Goal: Navigation & Orientation: Find specific page/section

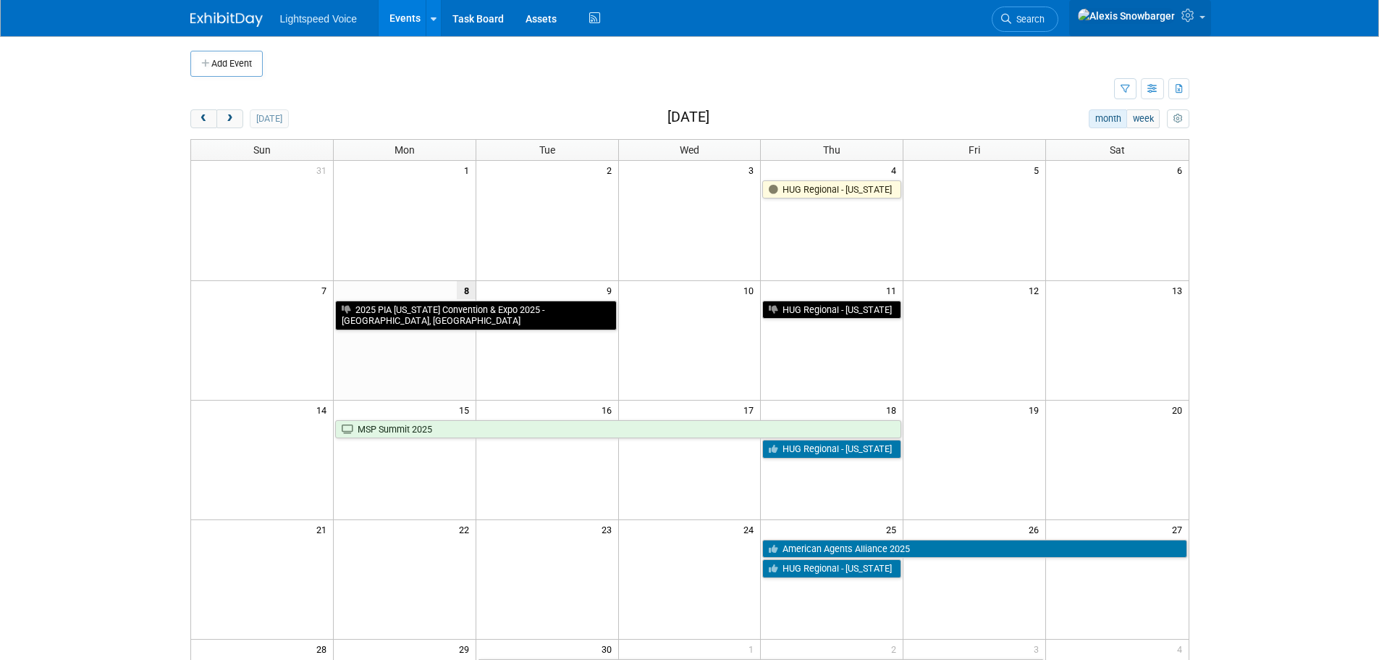
click at [1180, 19] on link at bounding box center [1141, 18] width 142 height 36
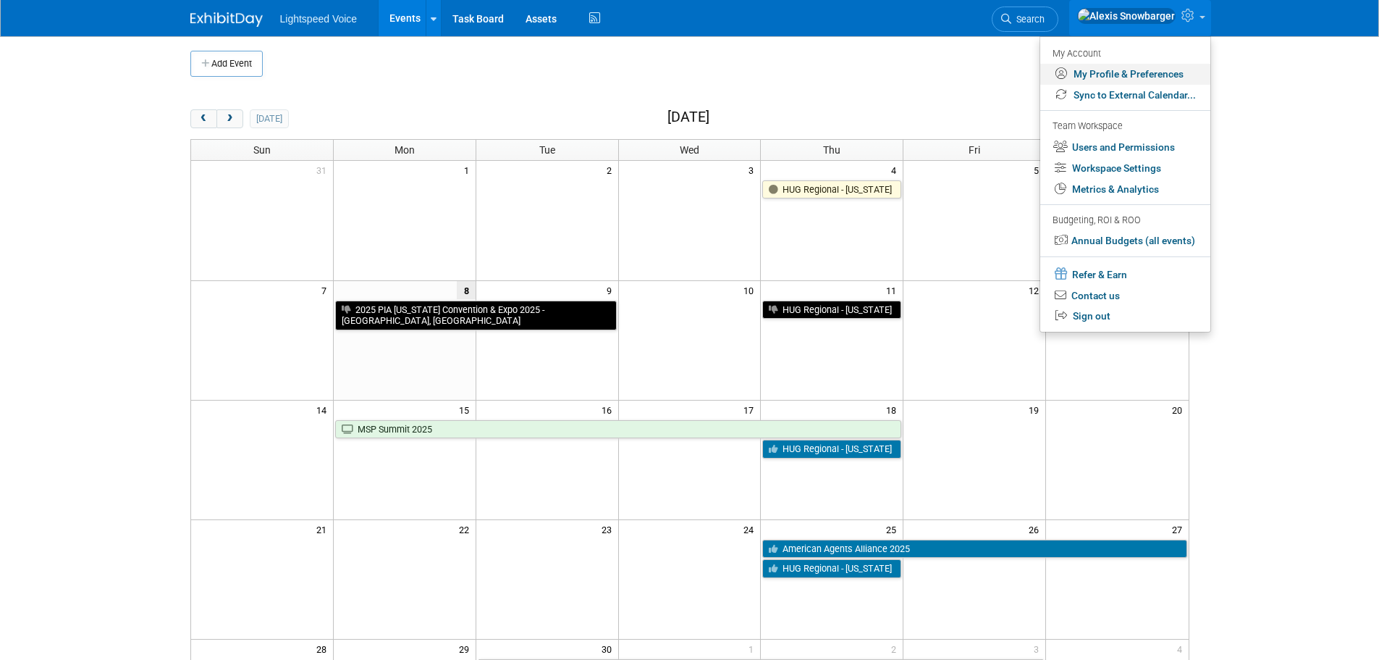
click at [1104, 71] on link "My Profile & Preferences" at bounding box center [1126, 74] width 170 height 21
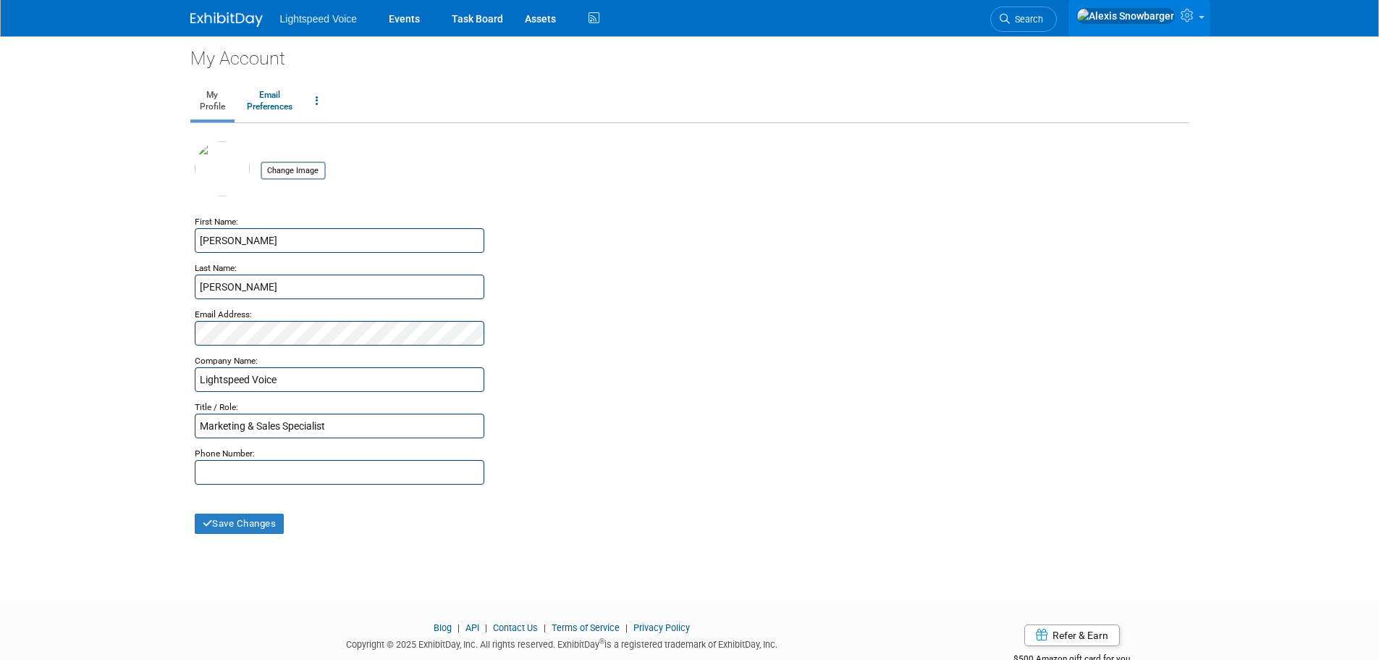
click at [1195, 17] on icon at bounding box center [1189, 15] width 17 height 13
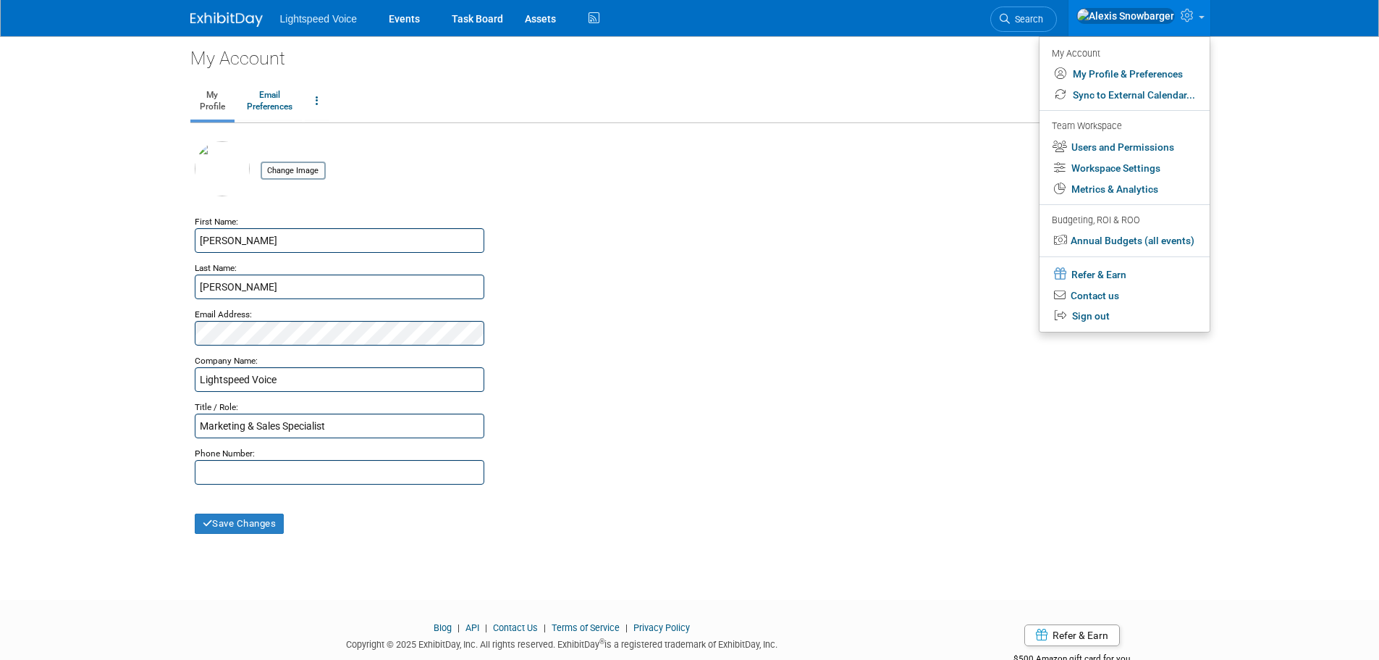
click at [928, 83] on ul "My Profile Email Preferences Change Account Password Close my Account" at bounding box center [689, 102] width 999 height 41
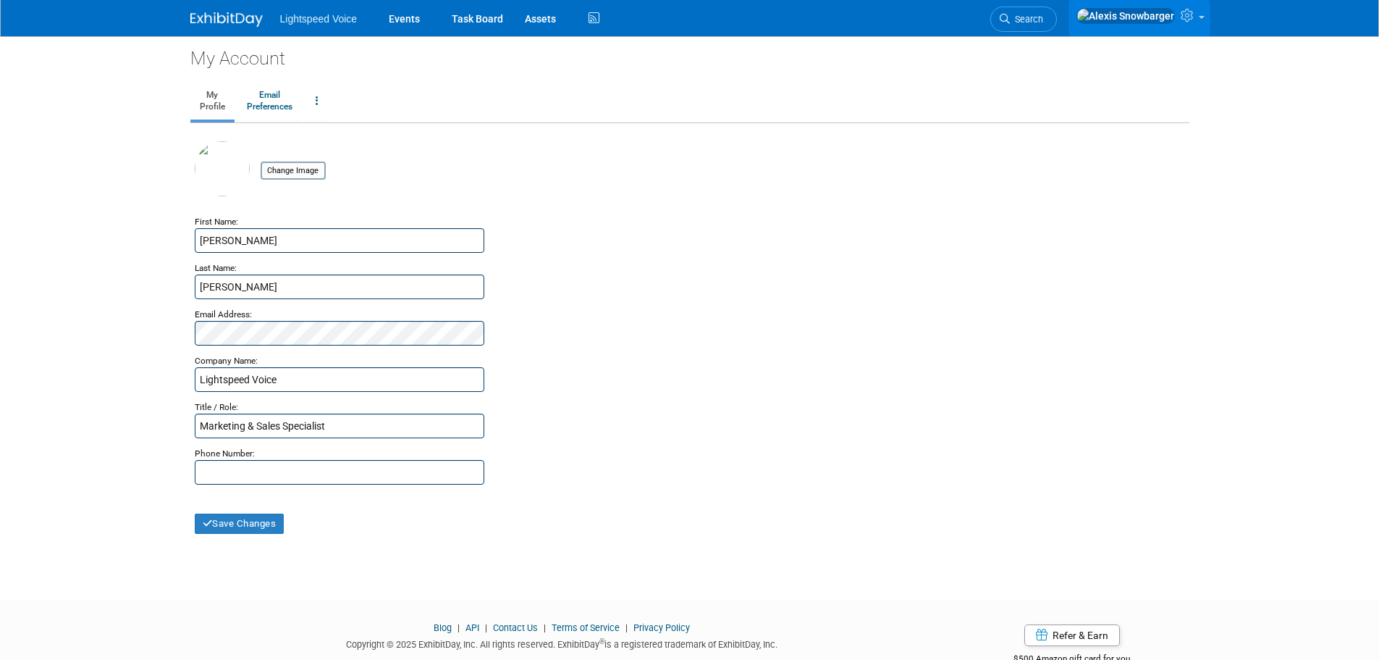
click at [1165, 15] on img at bounding box center [1126, 16] width 98 height 16
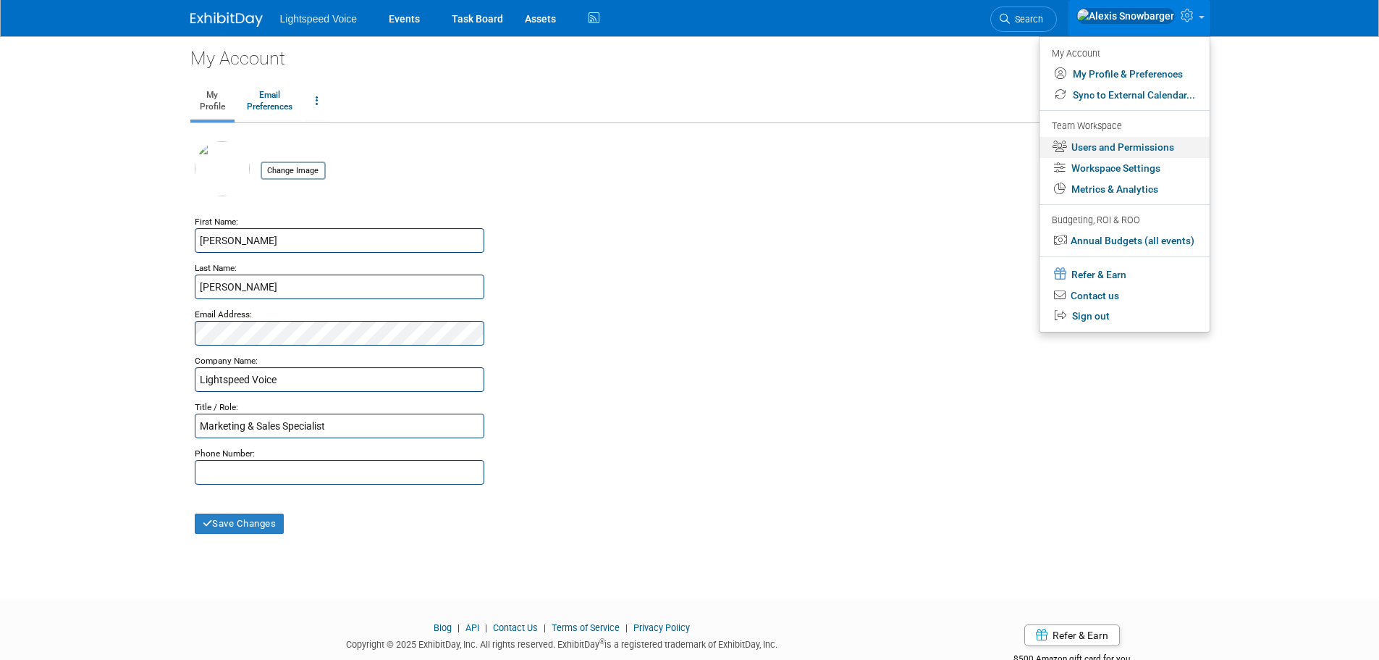
click at [1144, 150] on link "Users and Permissions" at bounding box center [1125, 147] width 170 height 21
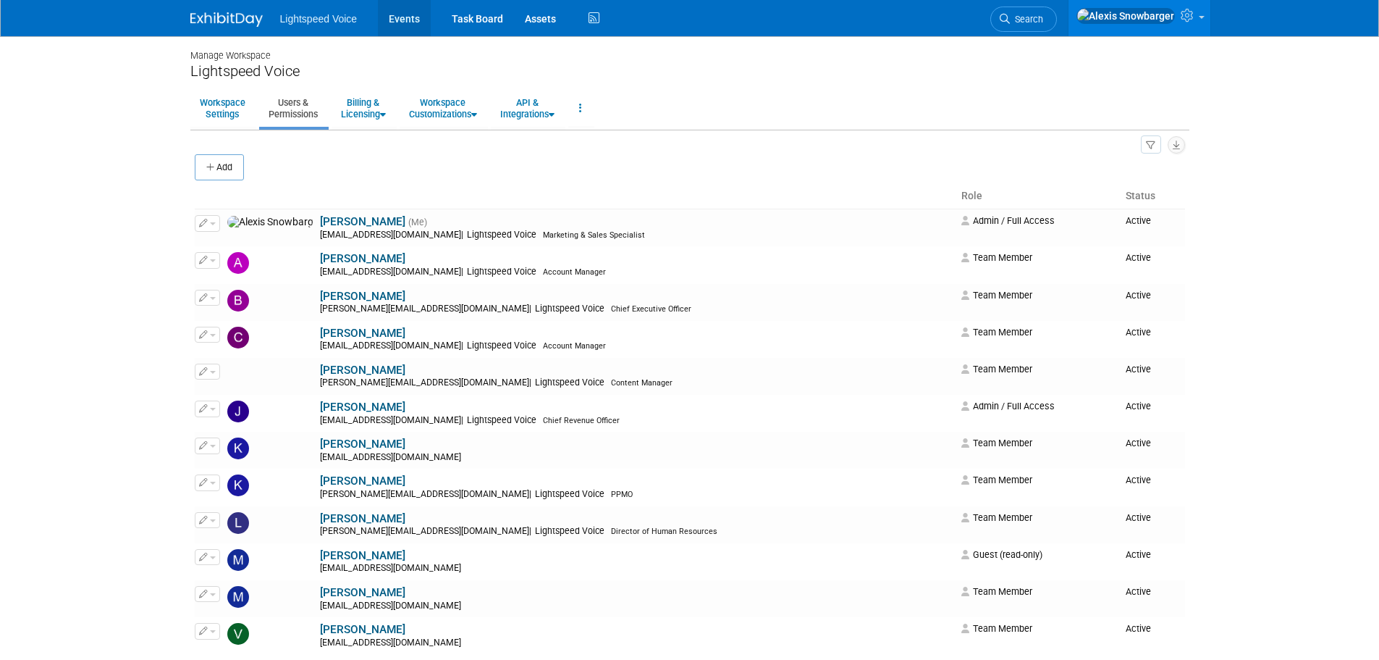
click at [413, 11] on link "Events" at bounding box center [404, 18] width 53 height 36
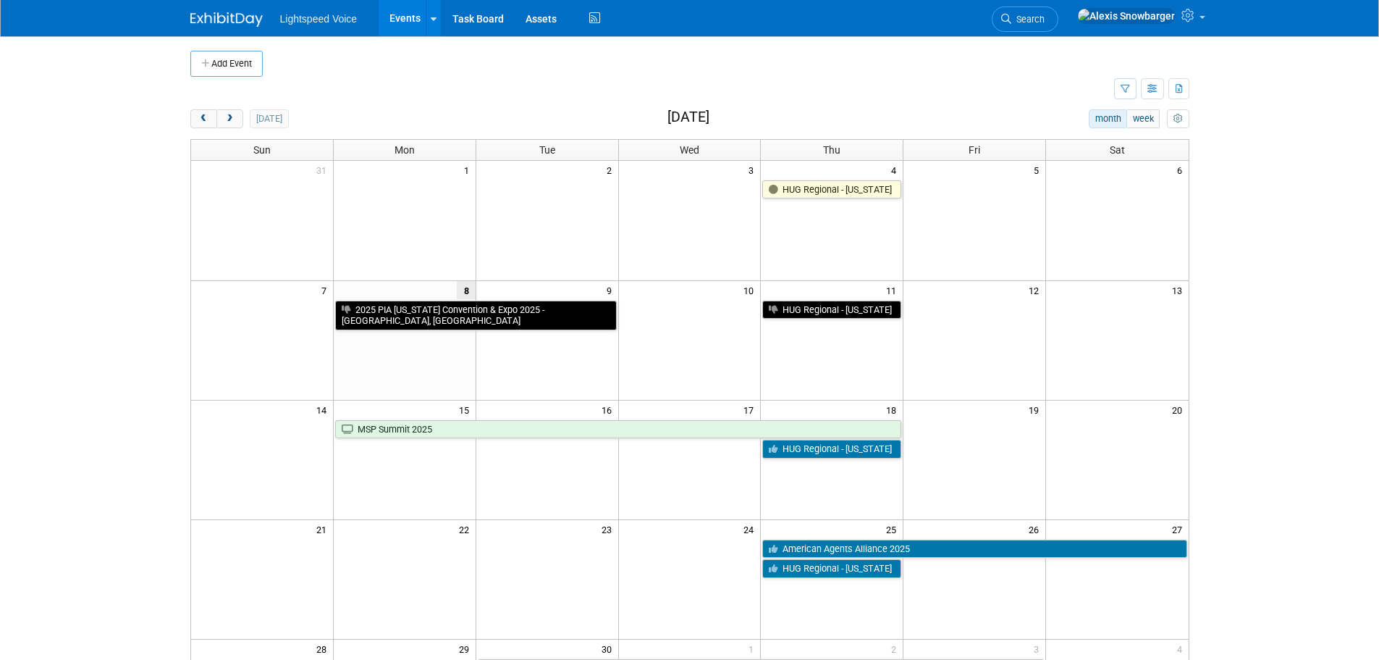
drag, startPoint x: 235, startPoint y: 122, endPoint x: 237, endPoint y: 129, distance: 7.4
click at [235, 122] on button "next" at bounding box center [230, 118] width 27 height 19
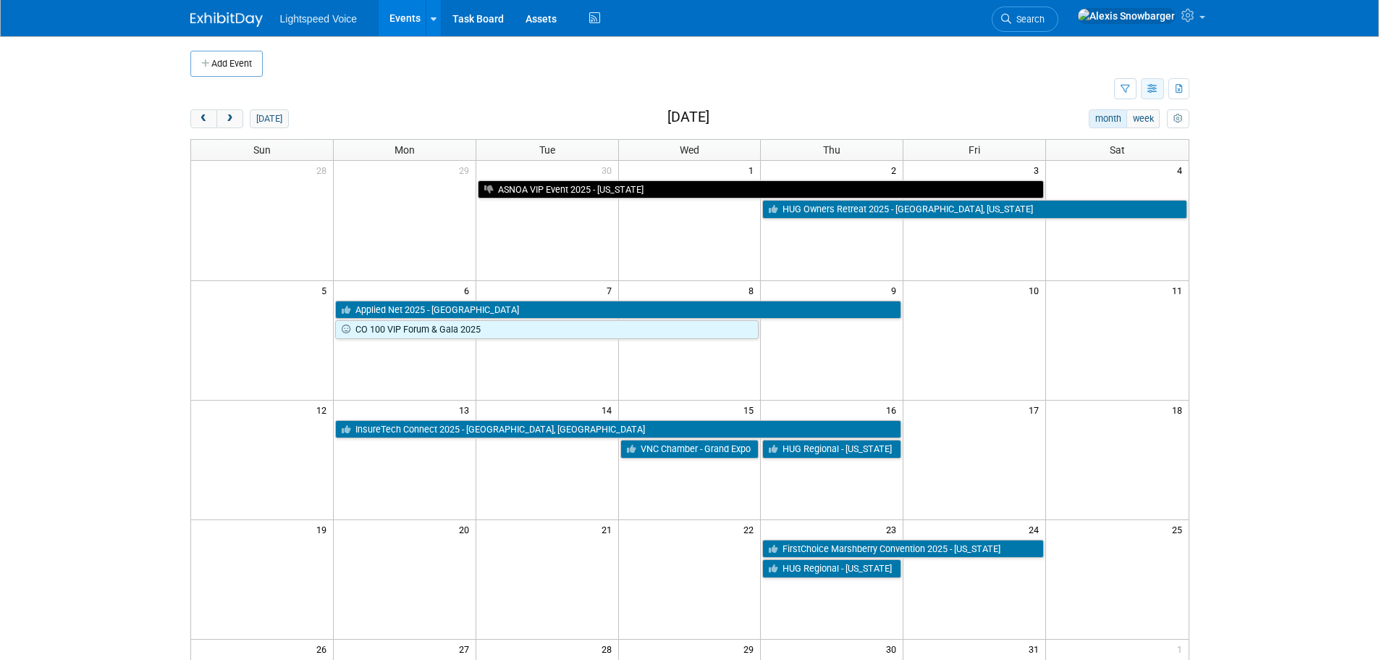
click at [1141, 86] on button "button" at bounding box center [1152, 88] width 23 height 21
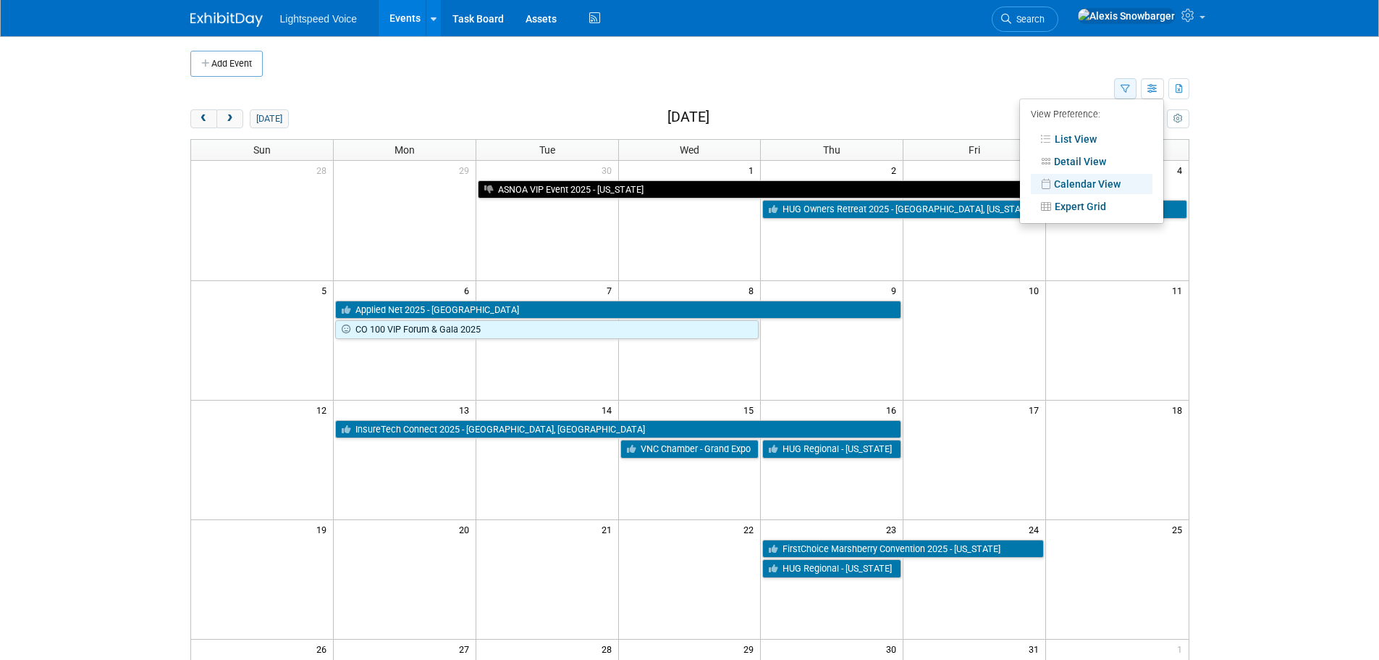
click at [1128, 86] on icon "button" at bounding box center [1125, 89] width 9 height 9
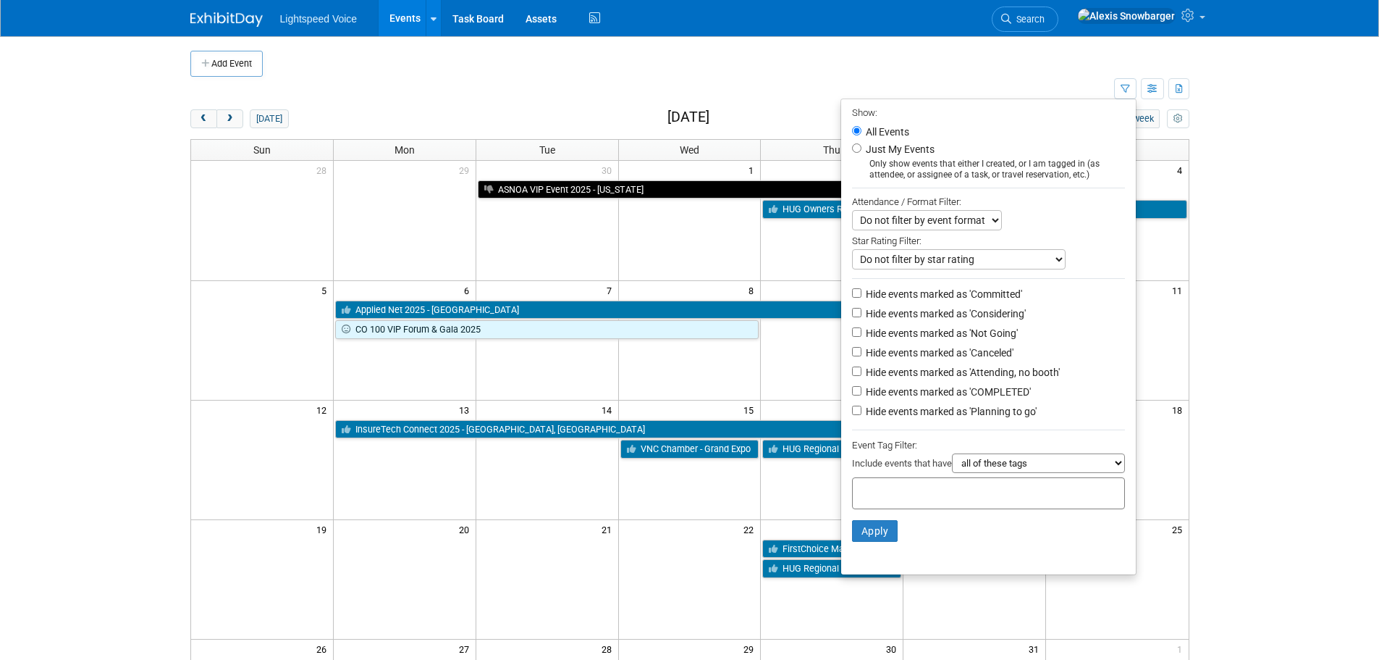
click at [996, 71] on td at bounding box center [702, 64] width 878 height 26
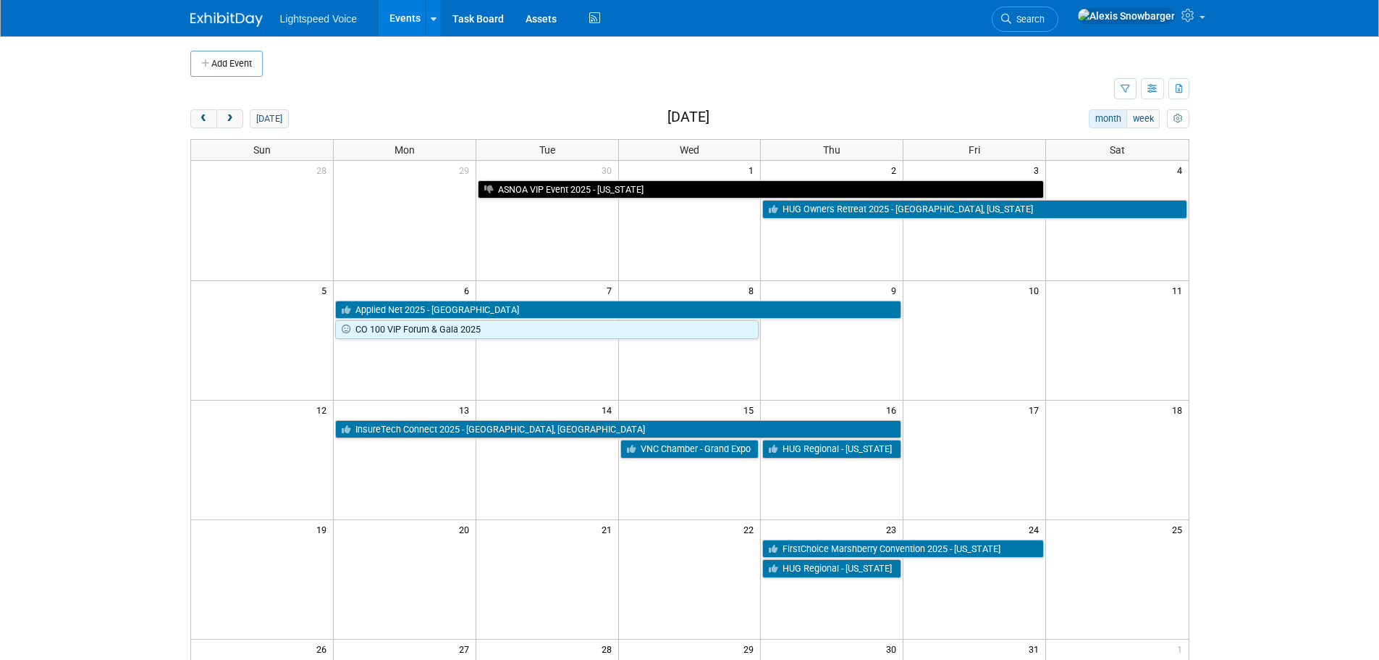
click at [914, 88] on td at bounding box center [652, 89] width 924 height 25
click at [439, 30] on link at bounding box center [433, 18] width 15 height 36
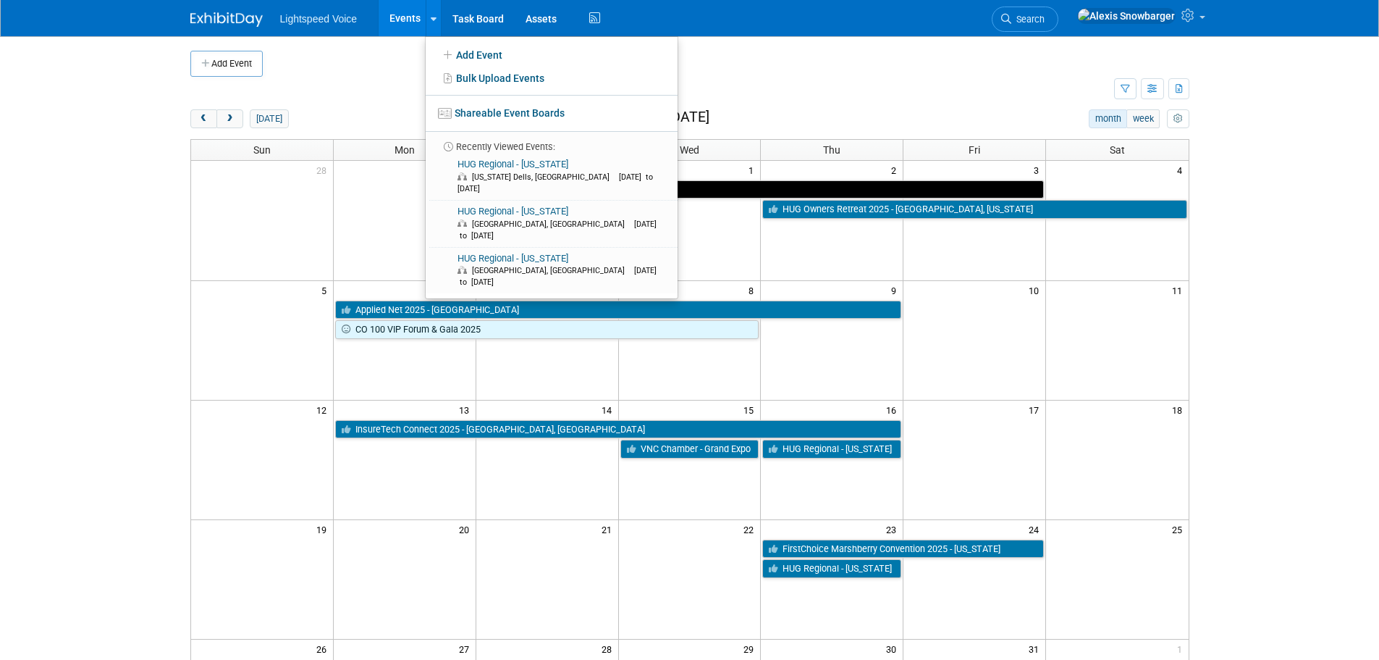
click at [339, 62] on td at bounding box center [702, 64] width 878 height 26
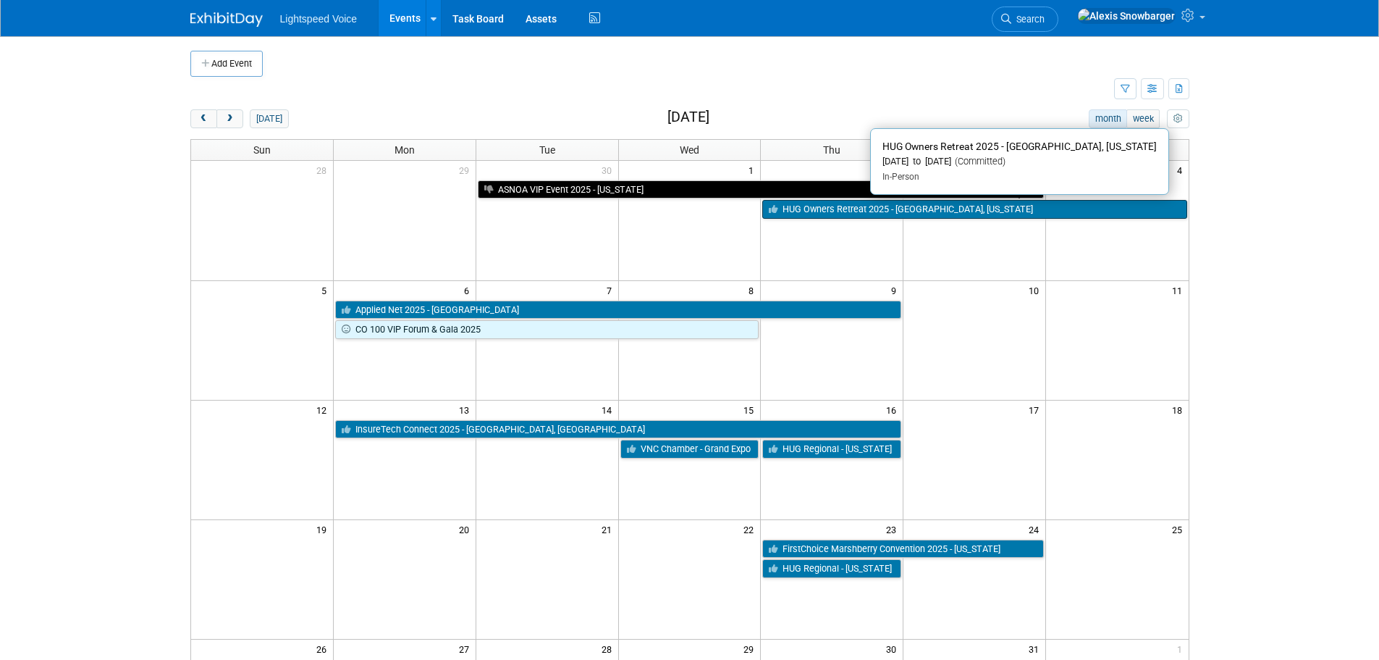
click at [825, 218] on link "HUG Owners Retreat 2025 - [GEOGRAPHIC_DATA], [US_STATE]" at bounding box center [975, 209] width 424 height 19
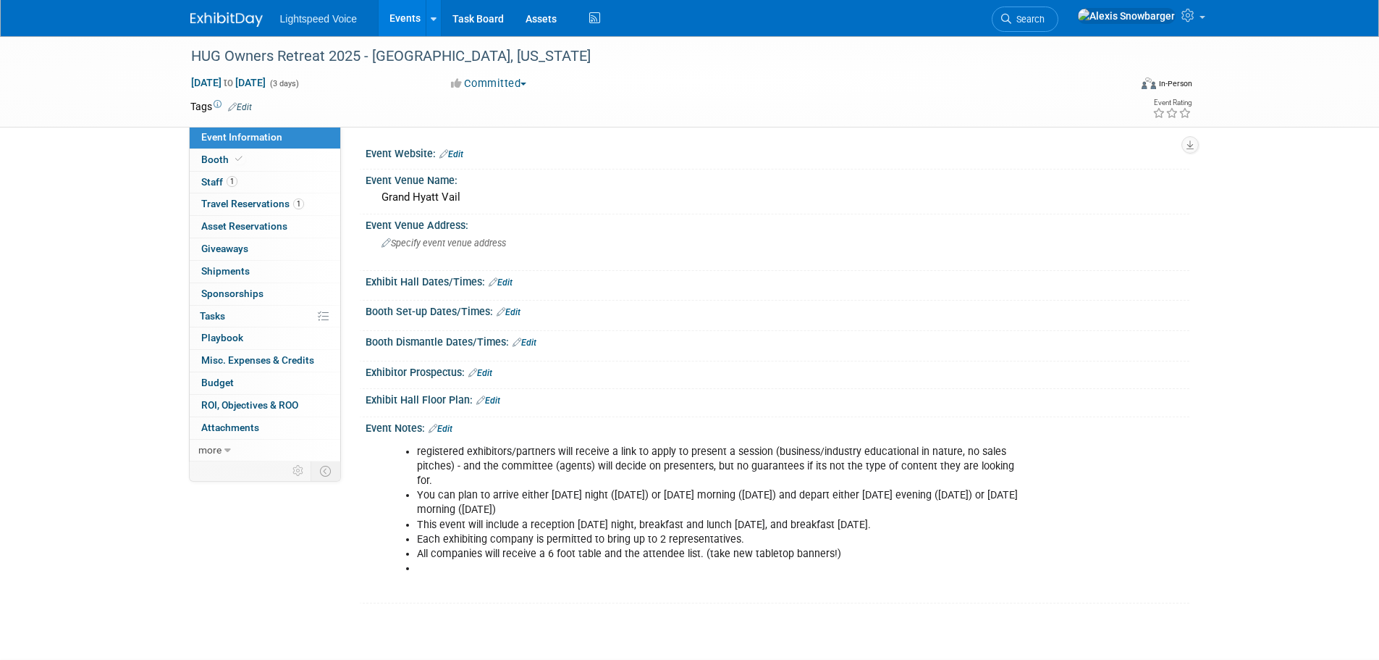
click at [400, 29] on link "Events" at bounding box center [405, 18] width 53 height 36
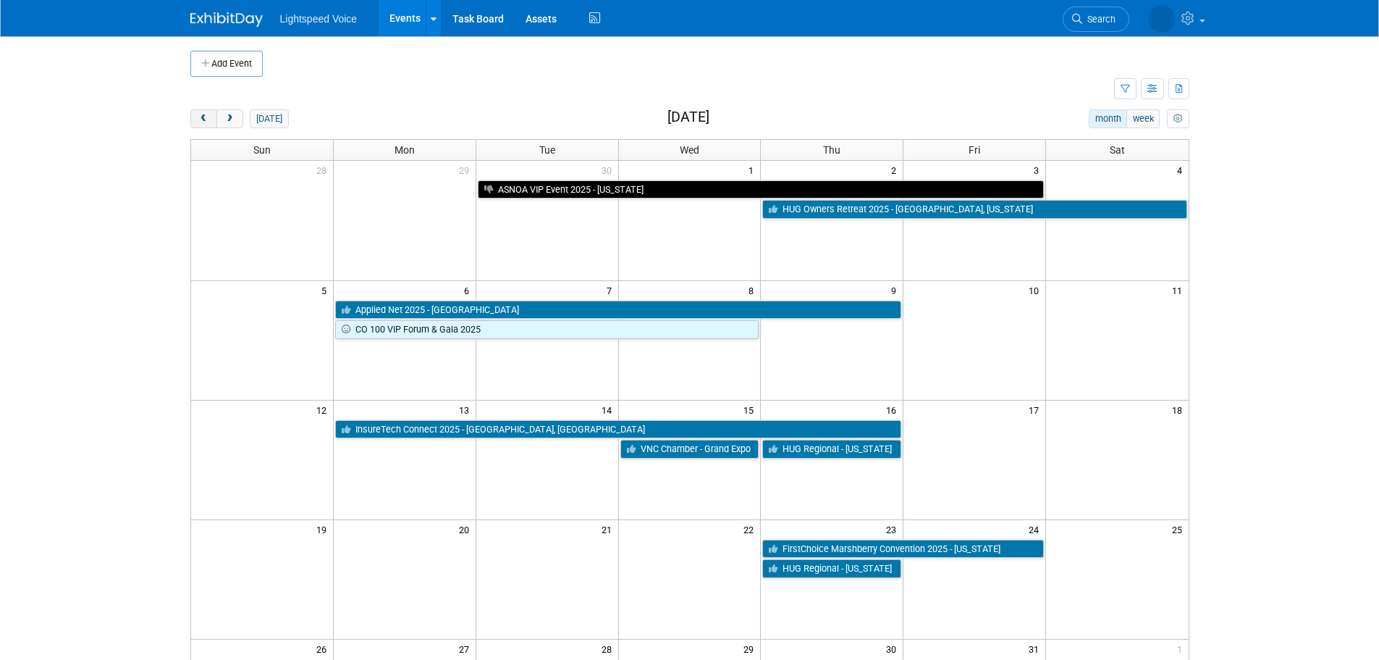
click at [201, 119] on span "prev" at bounding box center [203, 118] width 11 height 9
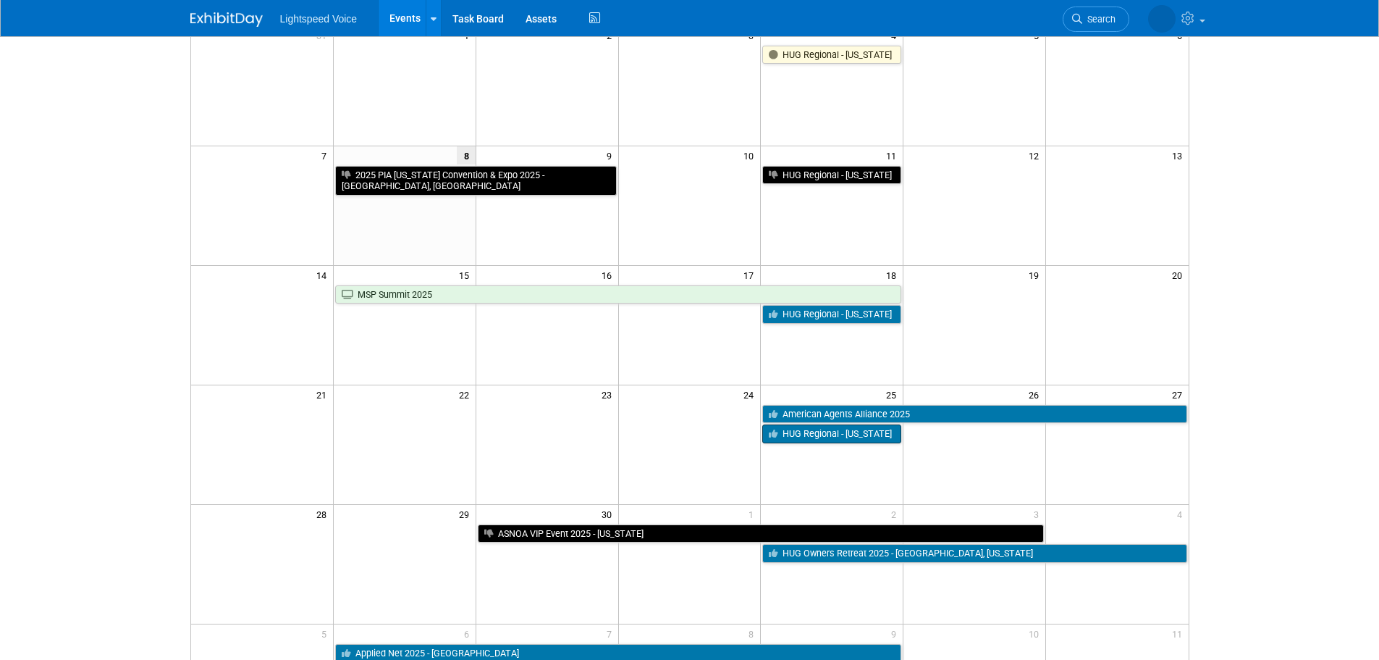
scroll to position [145, 0]
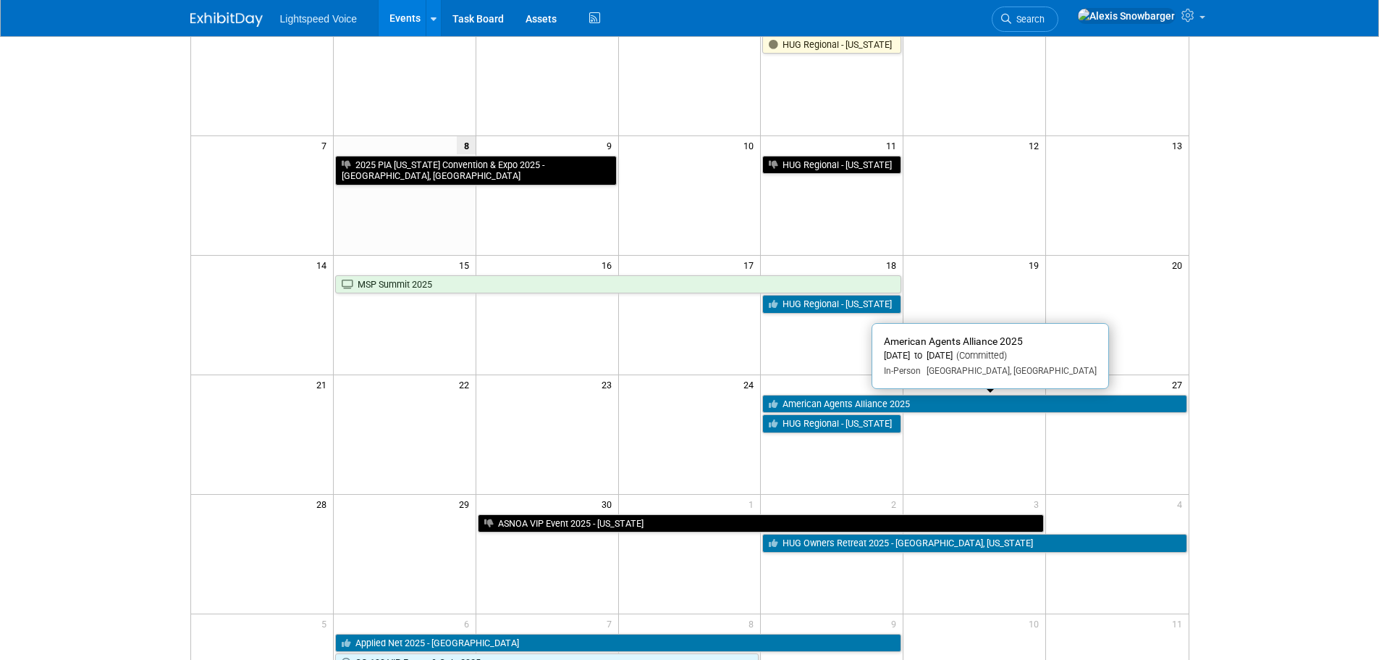
click at [846, 405] on link "American Agents Alliance 2025" at bounding box center [975, 404] width 424 height 19
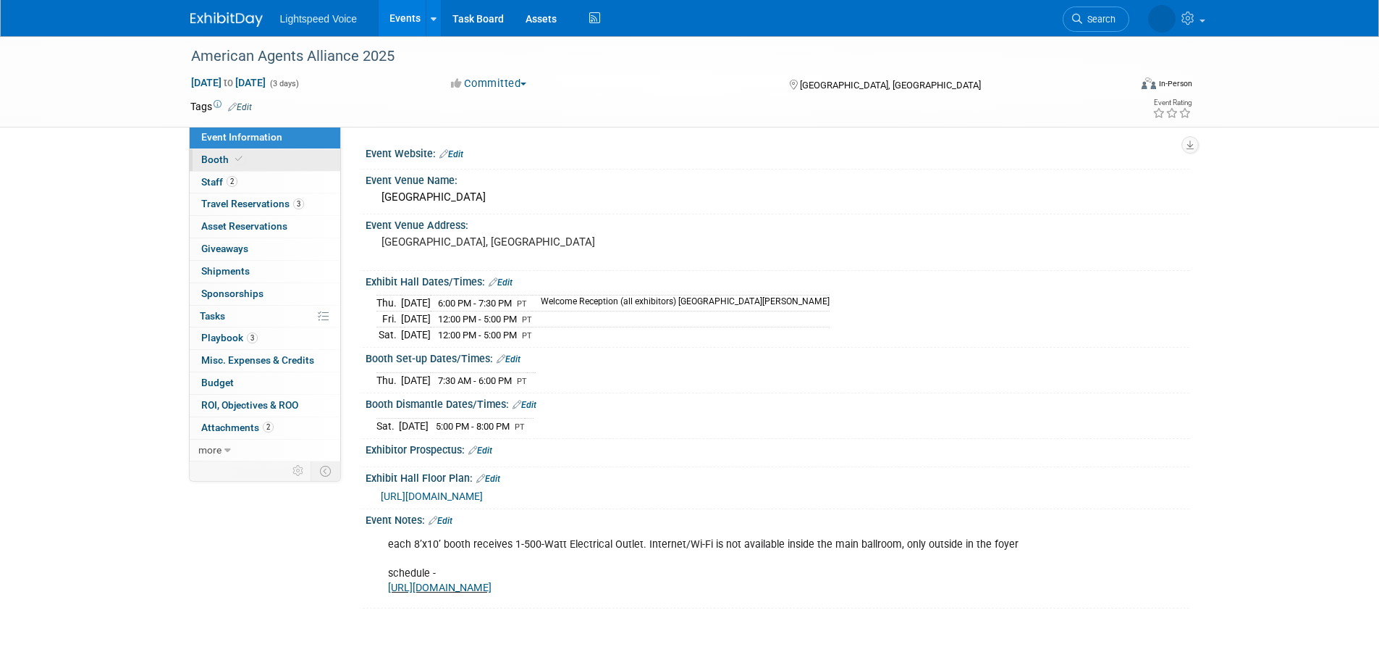
click at [216, 163] on span "Booth" at bounding box center [223, 160] width 44 height 12
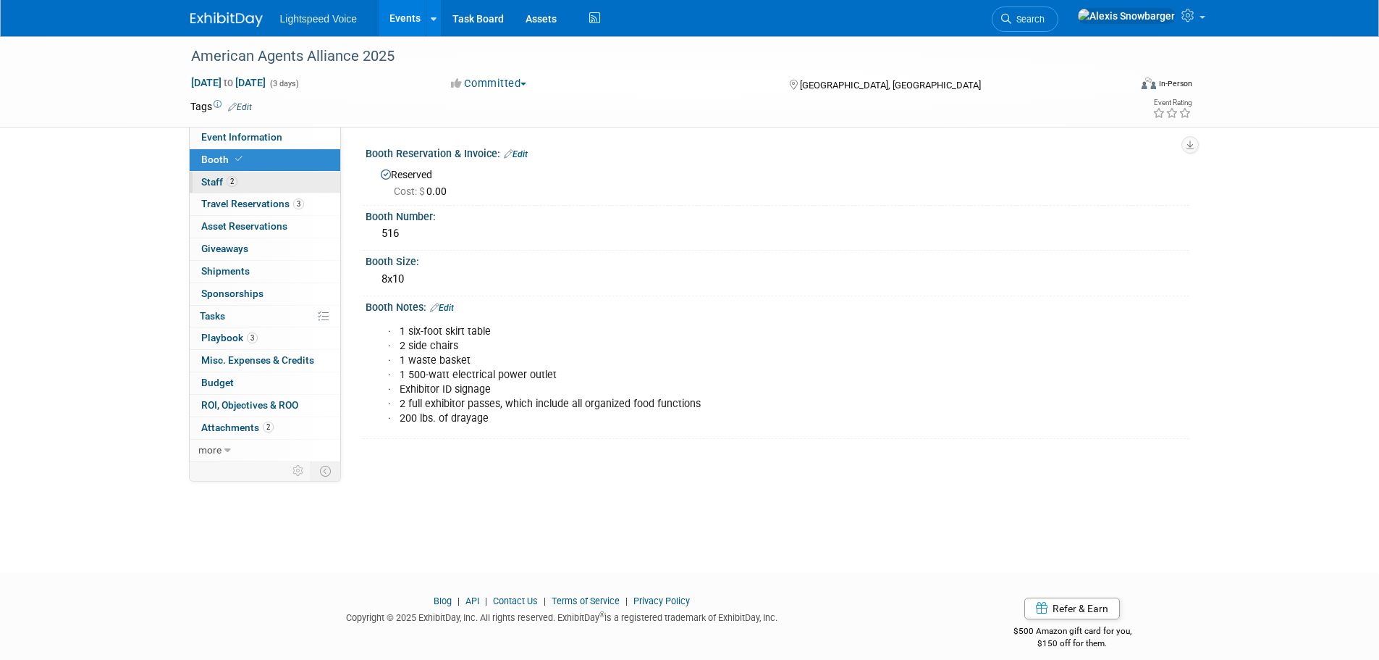
click at [217, 185] on span "Staff 2" at bounding box center [219, 182] width 36 height 12
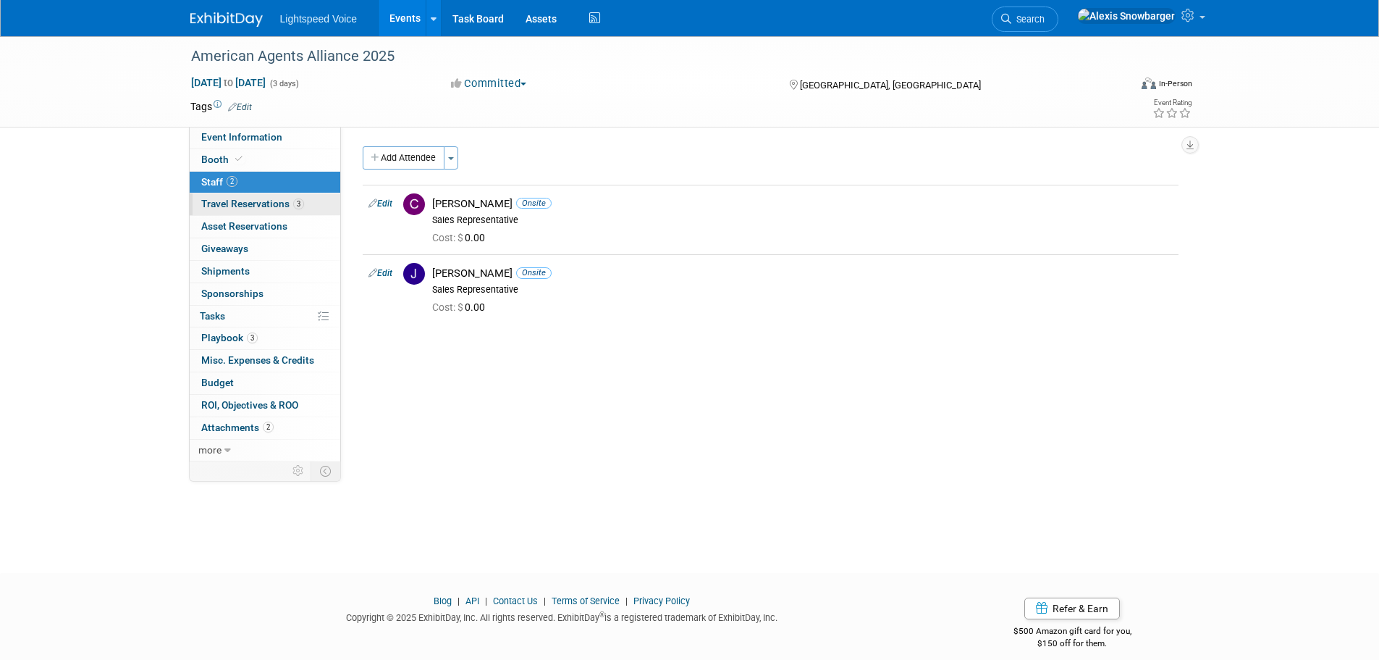
click at [251, 203] on span "Travel Reservations 3" at bounding box center [252, 204] width 103 height 12
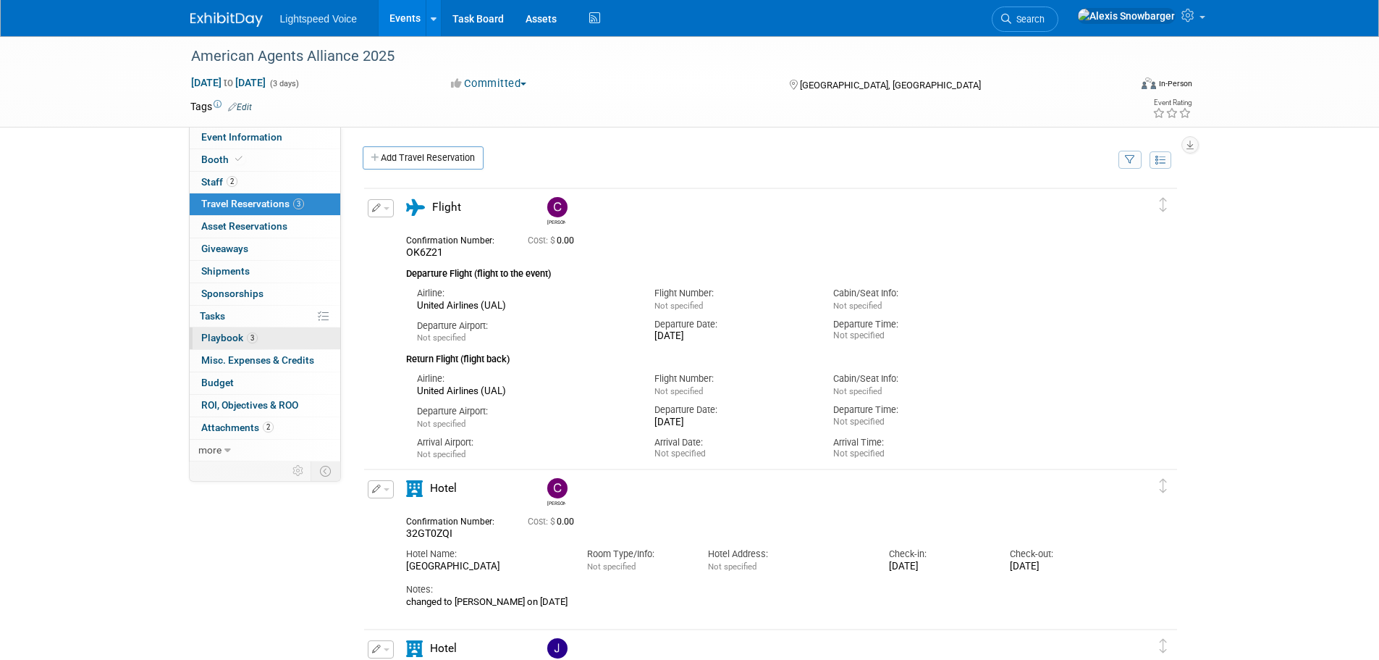
click at [247, 335] on span "3" at bounding box center [252, 337] width 11 height 11
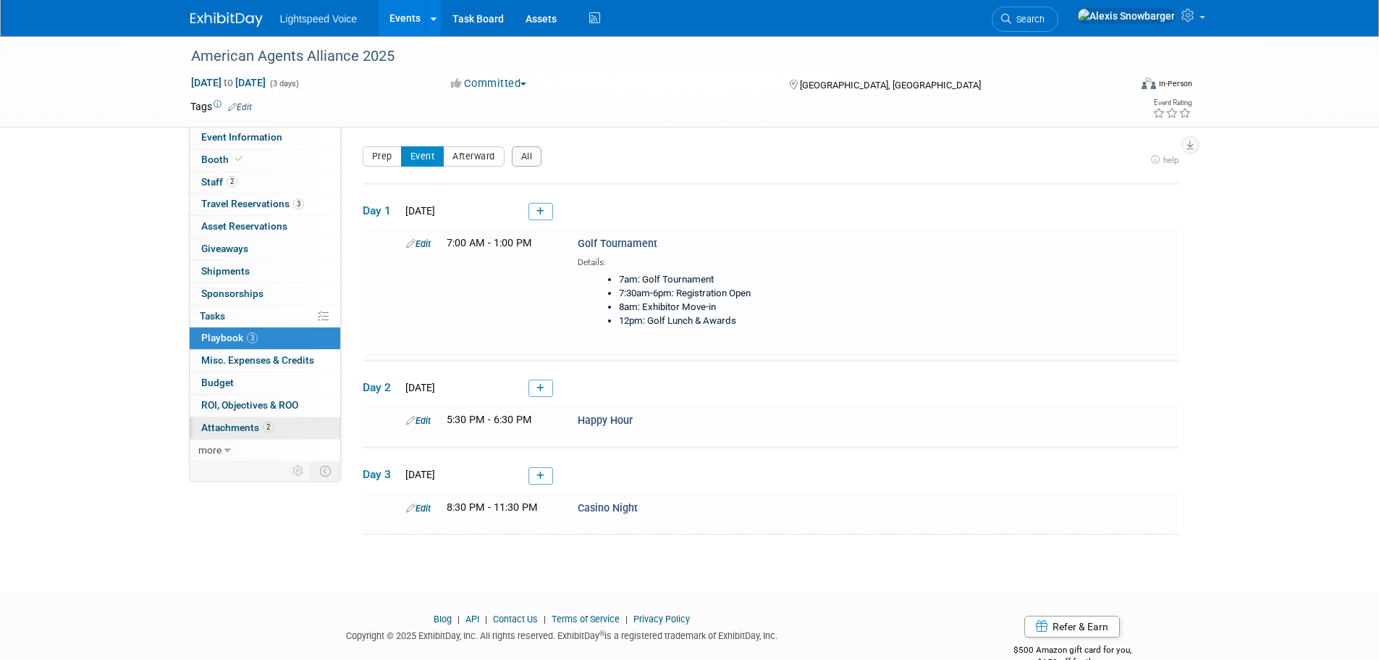
click at [301, 425] on link "2 Attachments 2" at bounding box center [265, 428] width 151 height 22
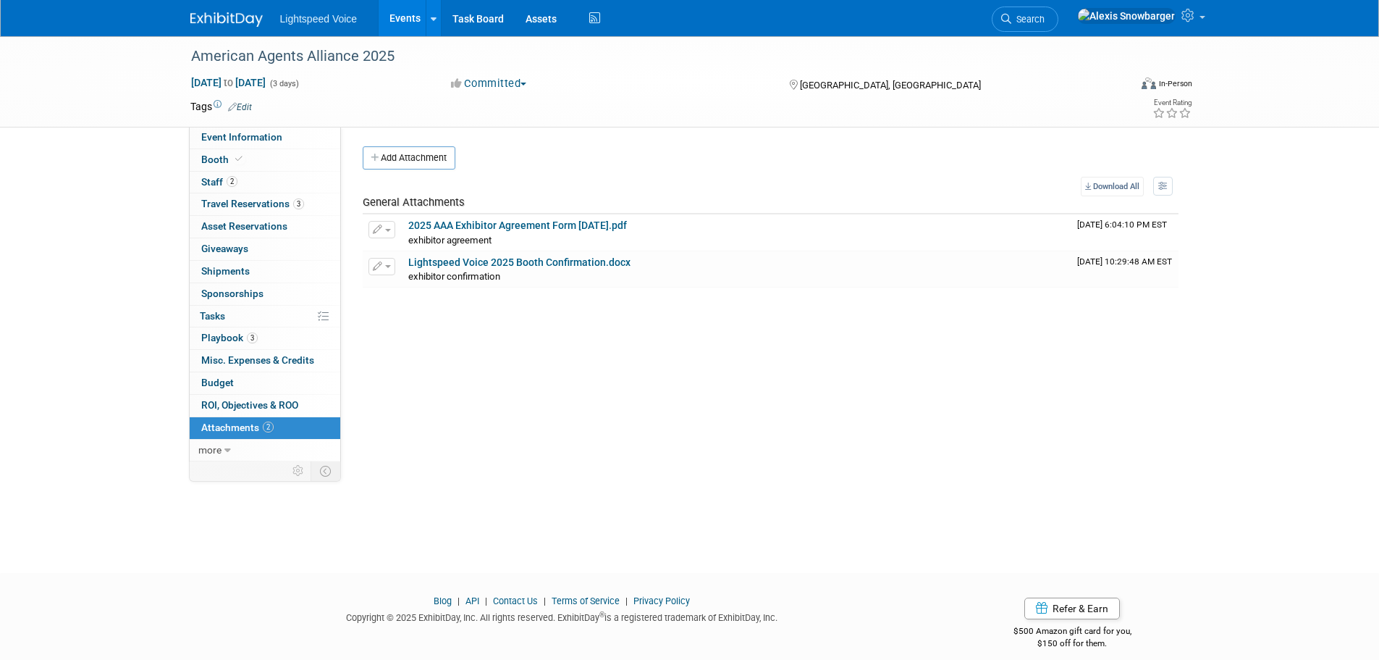
click at [595, 114] on div "Tags Edit" at bounding box center [606, 107] width 832 height 20
drag, startPoint x: 492, startPoint y: 390, endPoint x: 494, endPoint y: 416, distance: 26.9
click at [492, 400] on div "Event Website: Edit Event Venue Name: JW Marriott Desert Springs Resort & Spa E…" at bounding box center [765, 294] width 849 height 335
click at [492, 377] on div "Event Website: Edit Event Venue Name: JW Marriott Desert Springs Resort & Spa E…" at bounding box center [765, 294] width 849 height 335
